Goal: Check status

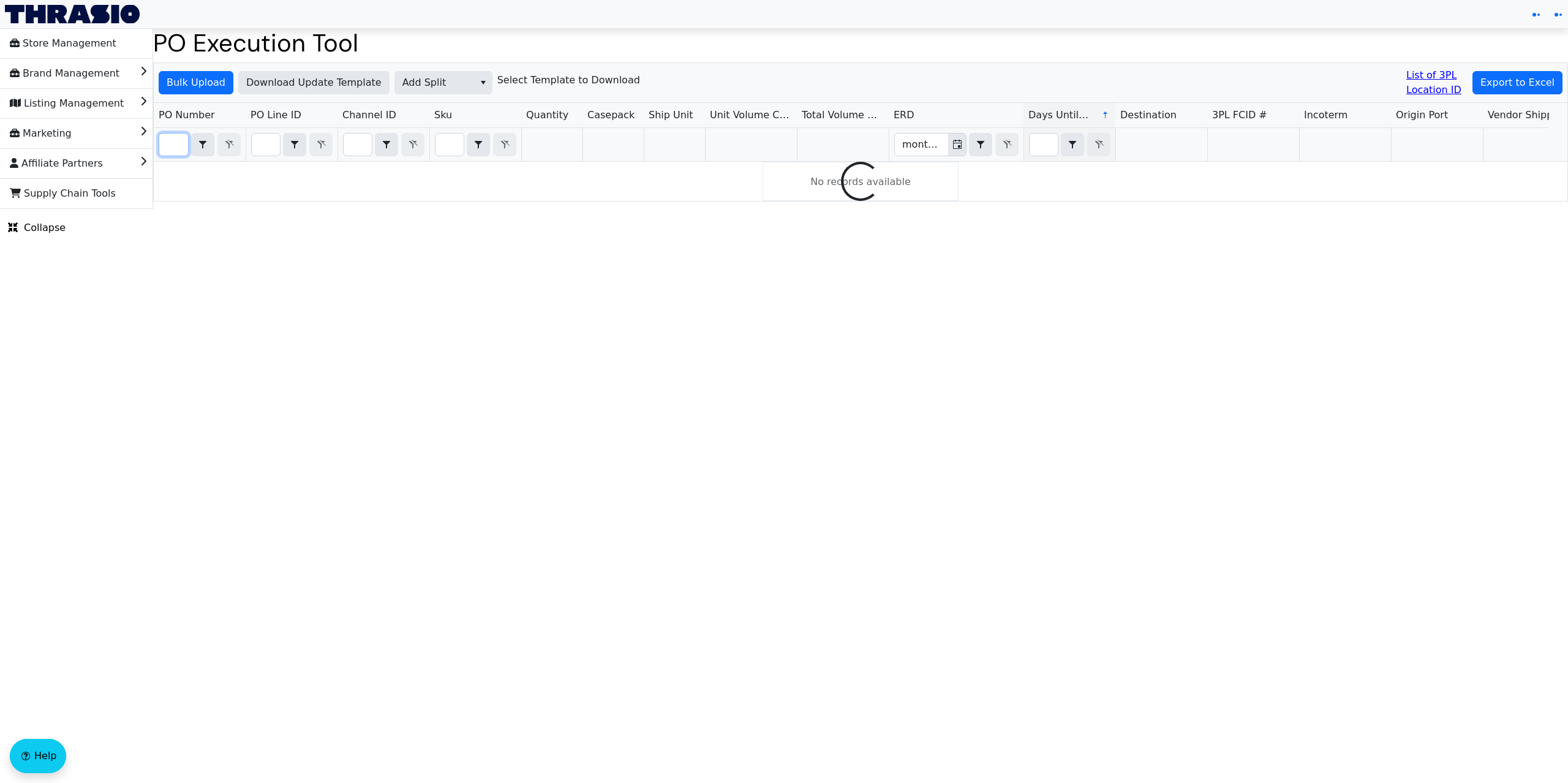
click at [172, 151] on input "Filter" at bounding box center [174, 144] width 29 height 22
type input "po69195"
click at [168, 146] on input "po69195" at bounding box center [174, 146] width 29 height 22
click at [170, 146] on input "Filter" at bounding box center [174, 144] width 29 height 22
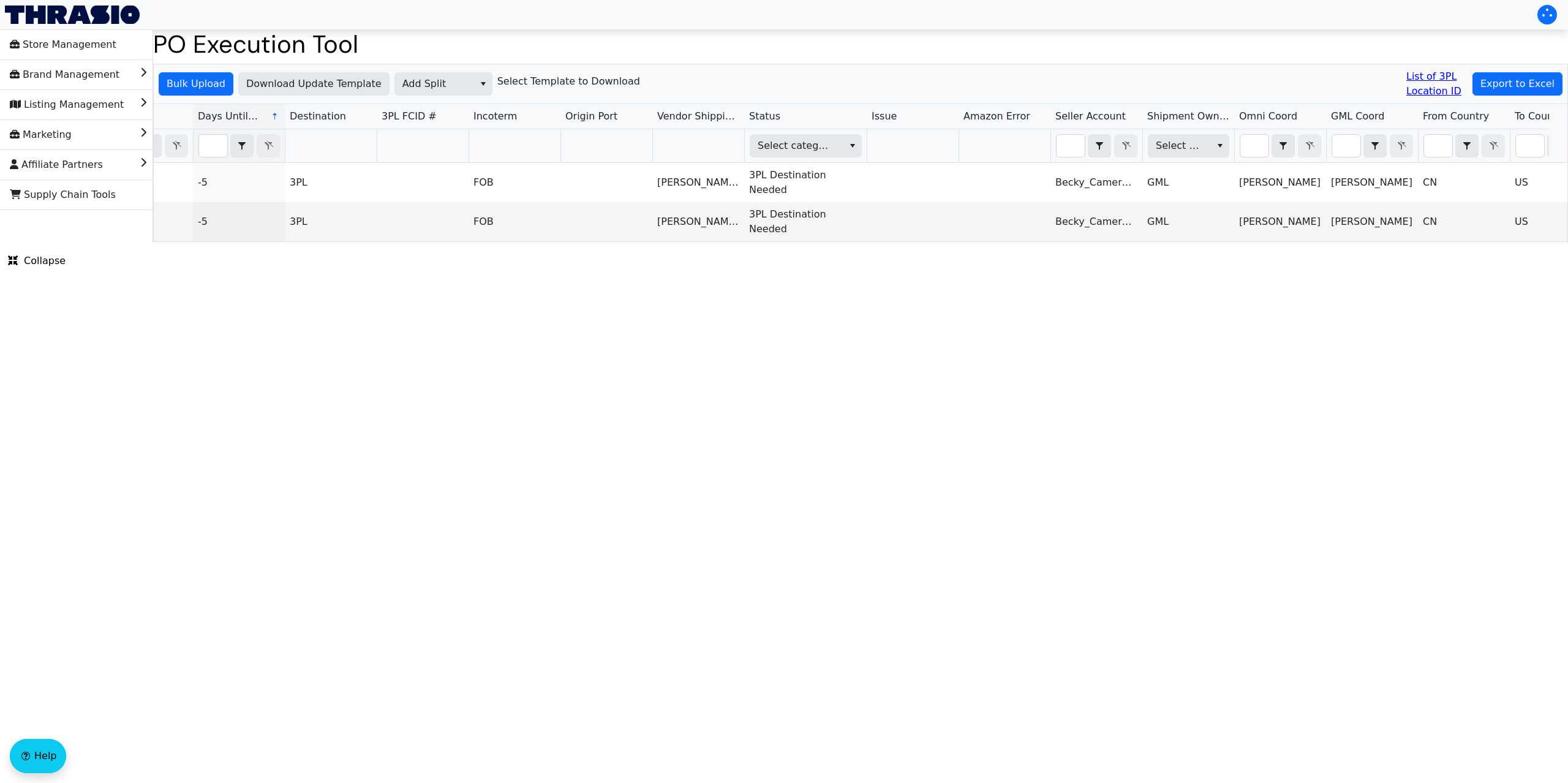
scroll to position [0, 829]
type input "po67195"
click at [872, 242] on html "Store Management Brand Management Listing Management Marketing Affiliate Partne…" at bounding box center [784, 121] width 1568 height 242
